Goal: Complete application form

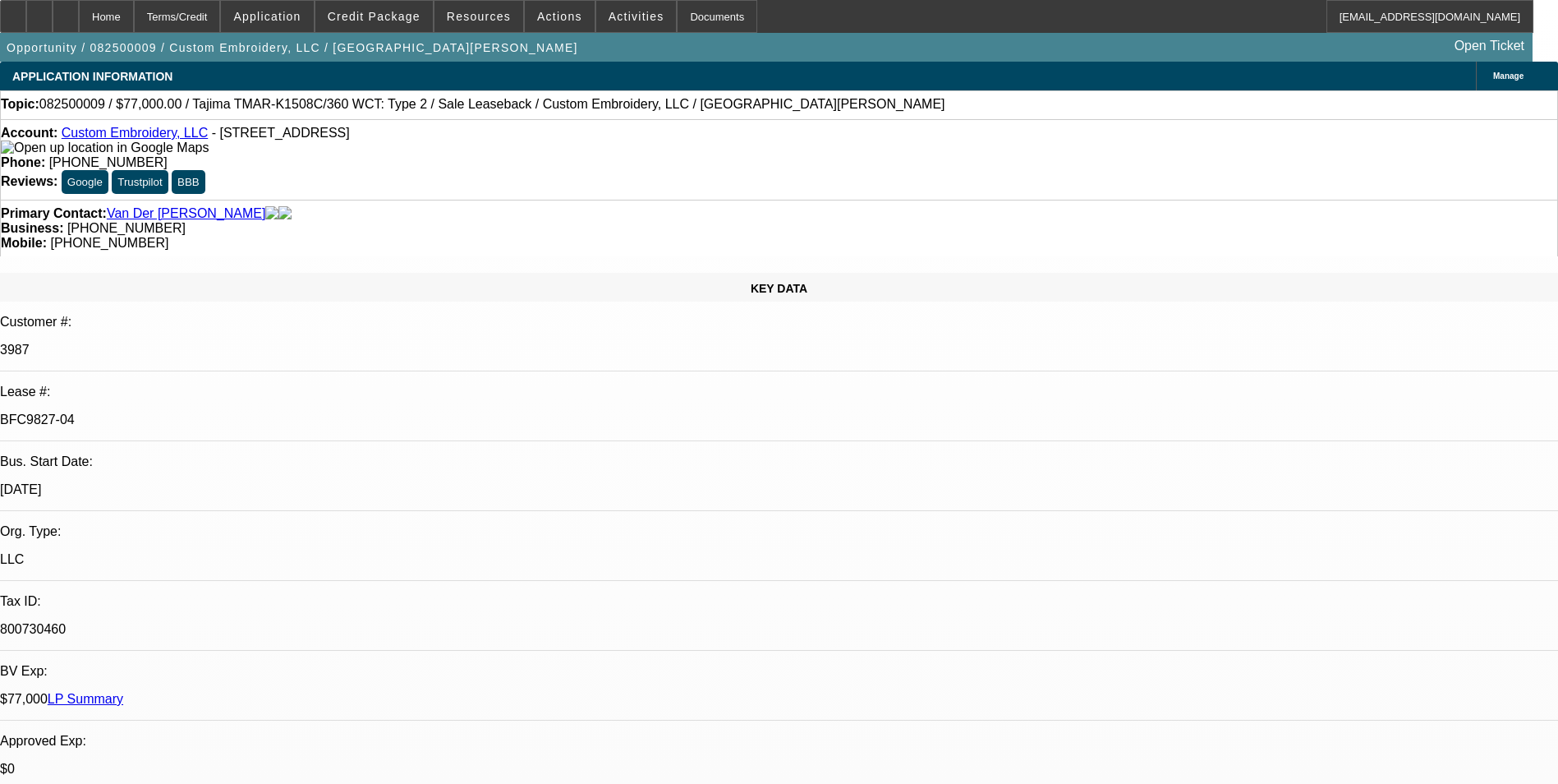
select select "0"
select select "2"
select select "0"
select select "2"
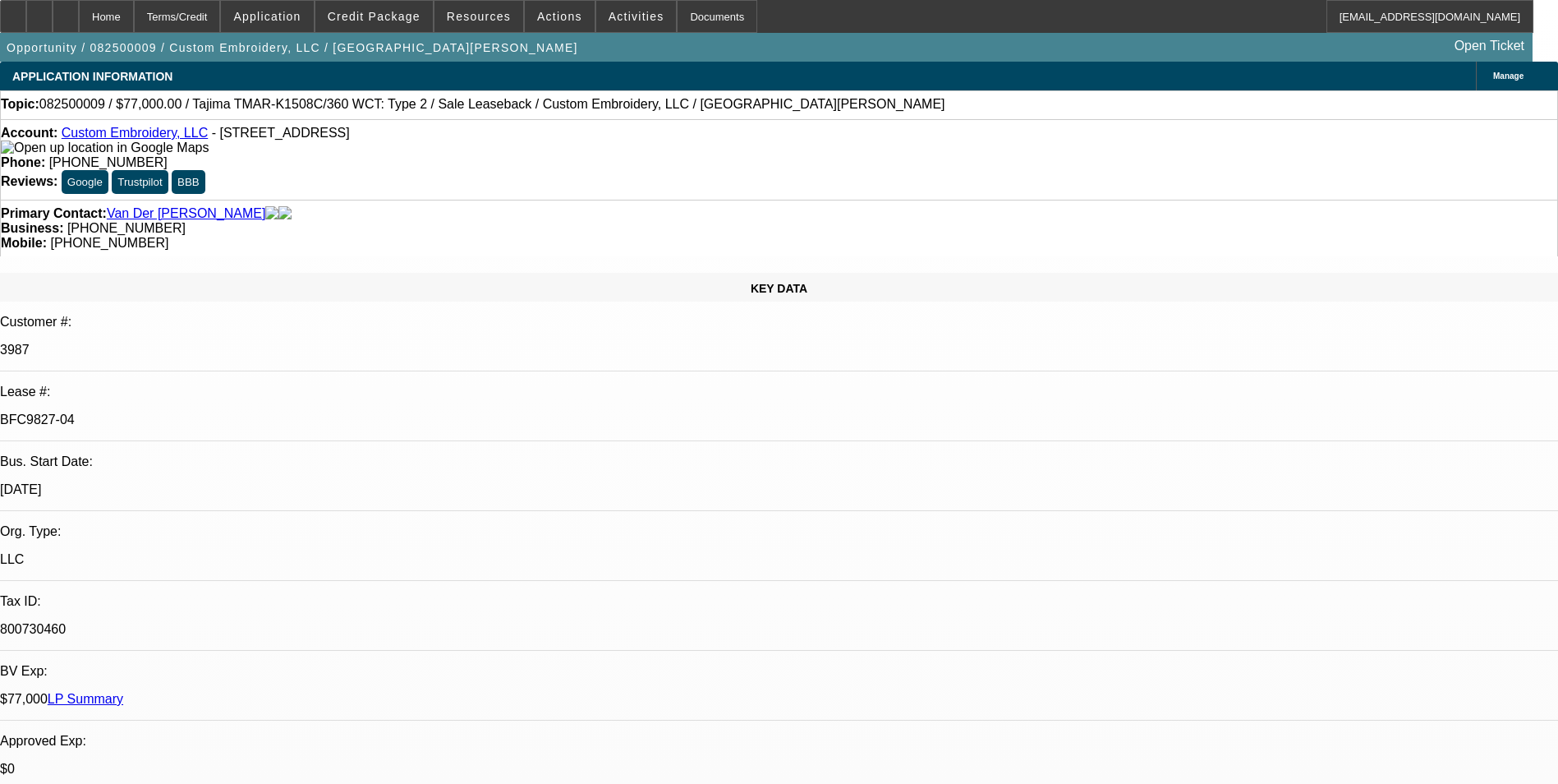
select select "0"
select select "2"
select select "0"
select select "2"
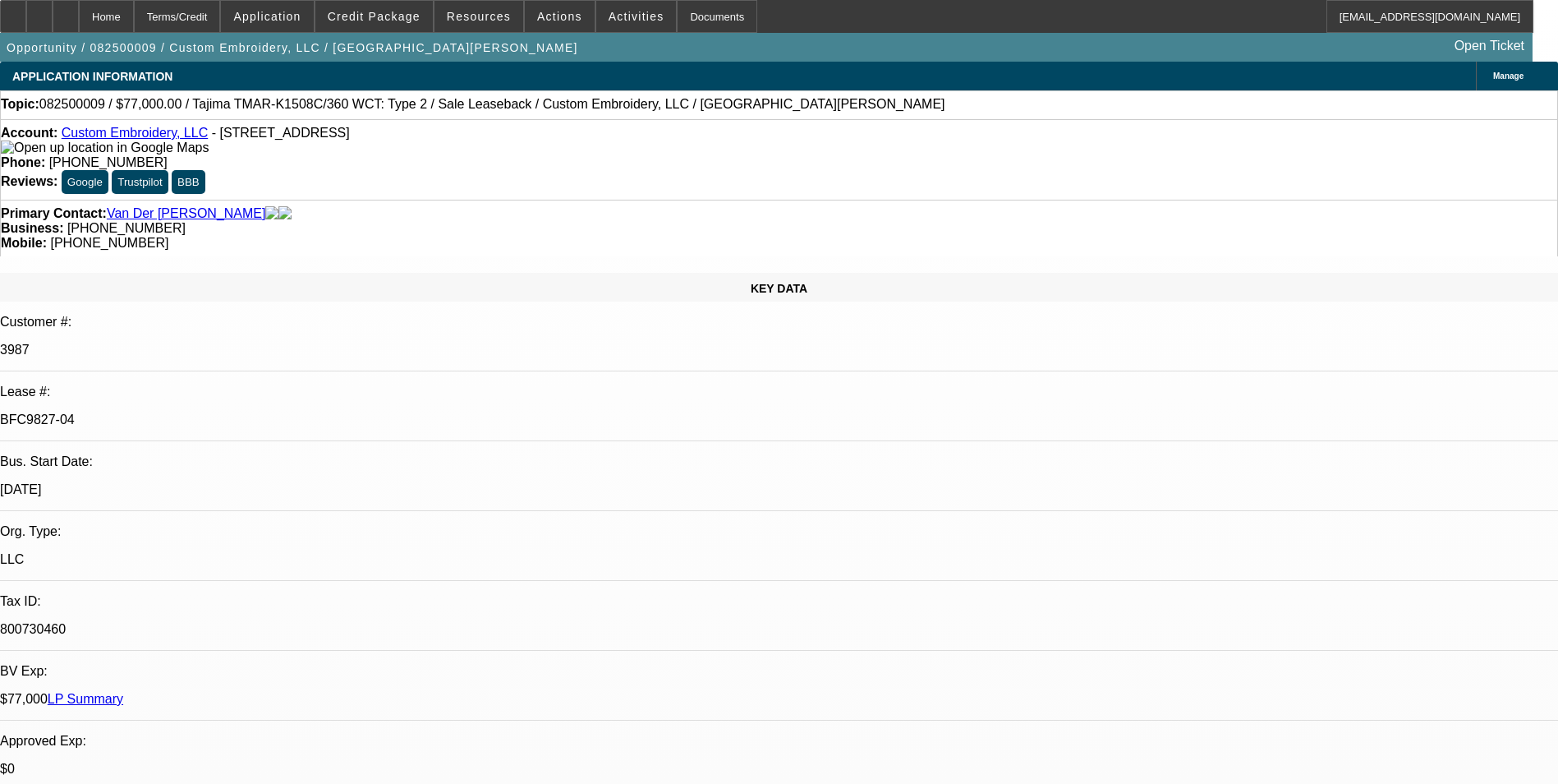
select select "0"
select select "2"
select select "0"
select select "2"
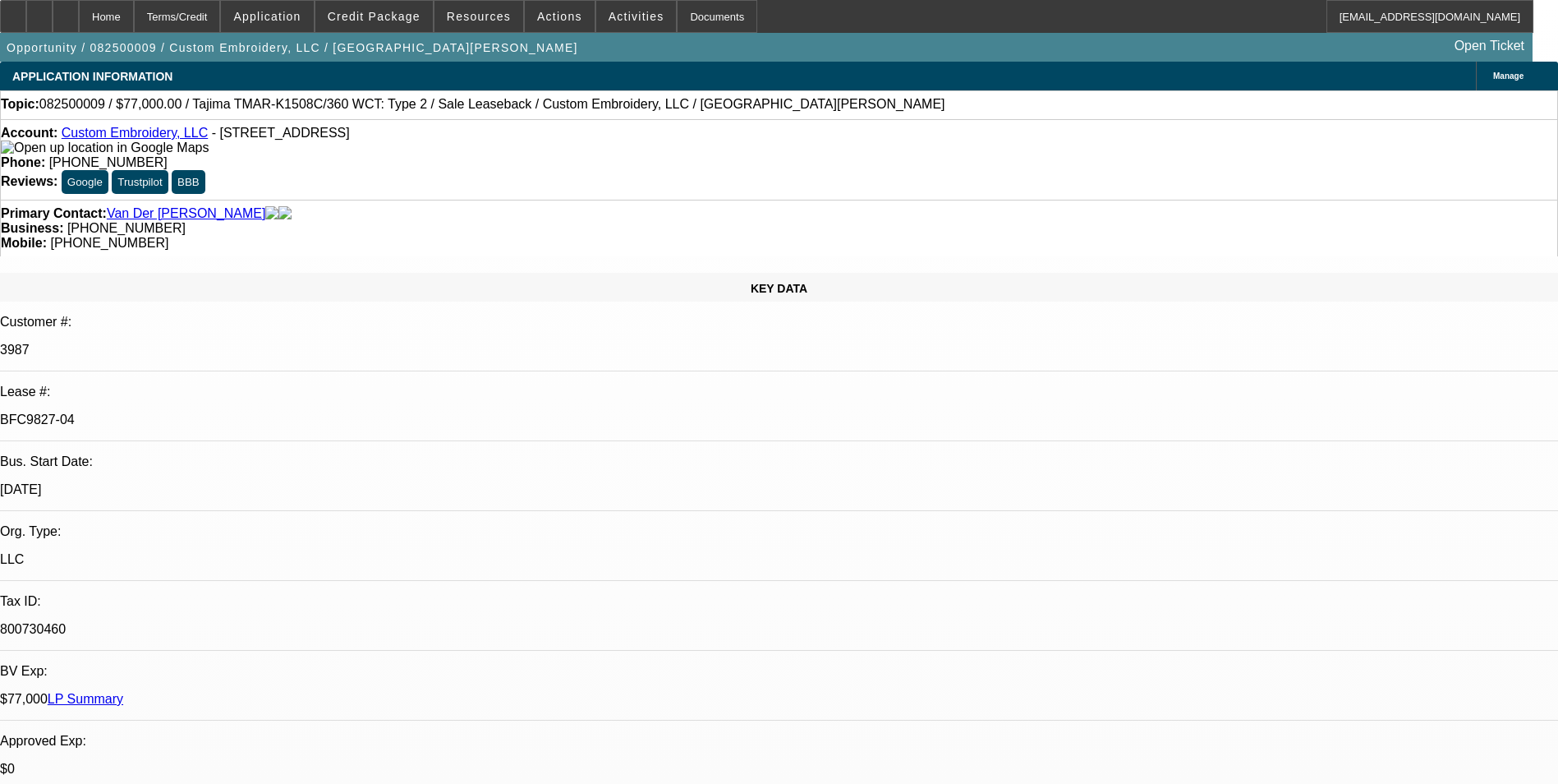
select select "0"
select select "2"
select select "0"
select select "2"
